Goal: Find specific page/section: Find specific page/section

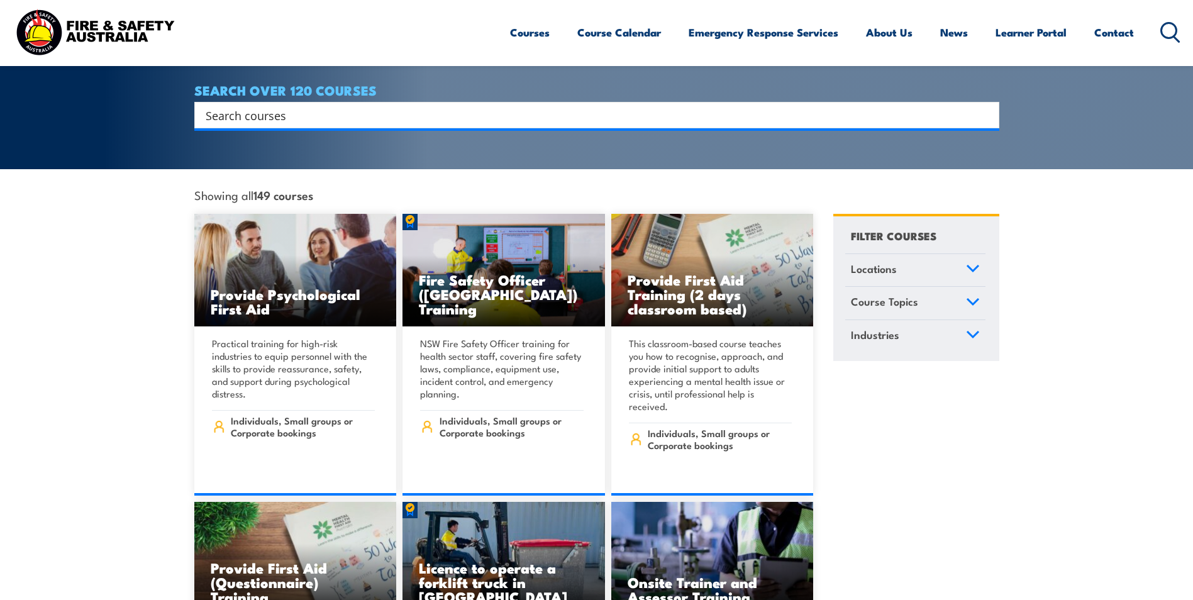
scroll to position [252, 0]
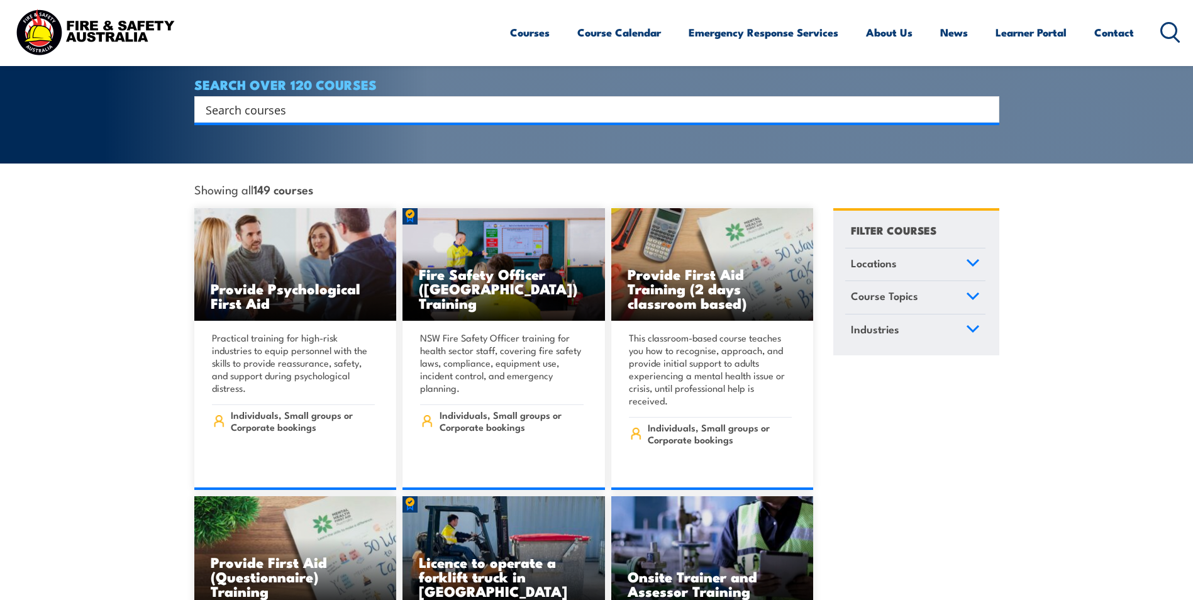
click at [961, 248] on link "Locations" at bounding box center [915, 264] width 140 height 33
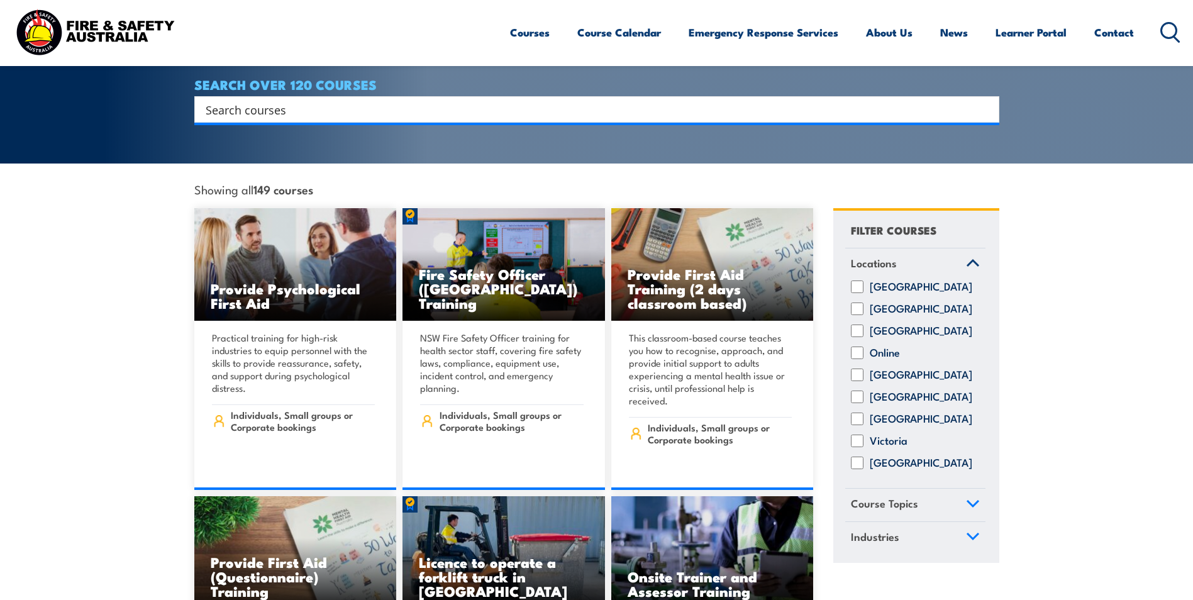
click at [858, 302] on input "[GEOGRAPHIC_DATA]" at bounding box center [857, 308] width 13 height 13
checkbox input "true"
